Goal: Navigation & Orientation: Find specific page/section

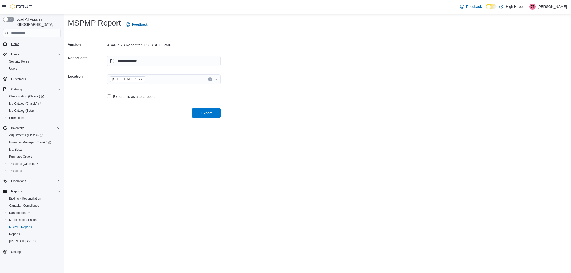
click at [20, 41] on link "Home" at bounding box center [15, 44] width 12 height 6
